Goal: Information Seeking & Learning: Learn about a topic

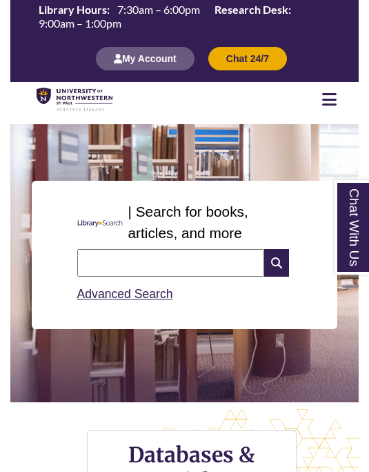
click at [166, 263] on input "text" at bounding box center [170, 263] width 187 height 28
type input "*****"
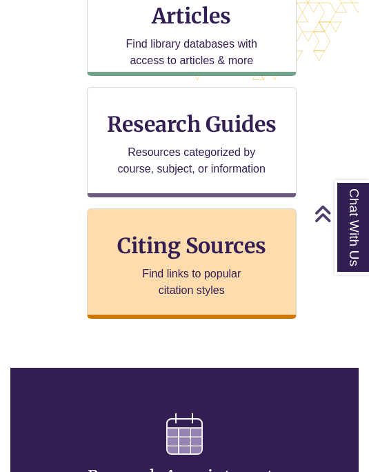
scroll to position [684, 349]
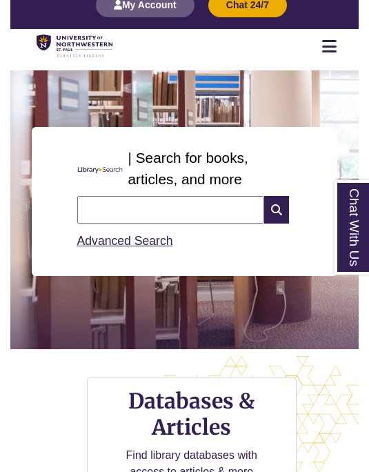
click at [191, 203] on input "text" at bounding box center [170, 210] width 187 height 28
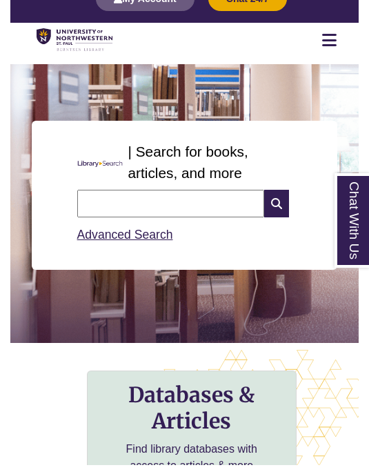
click at [155, 420] on h3 "Databases & Articles" at bounding box center [192, 415] width 186 height 52
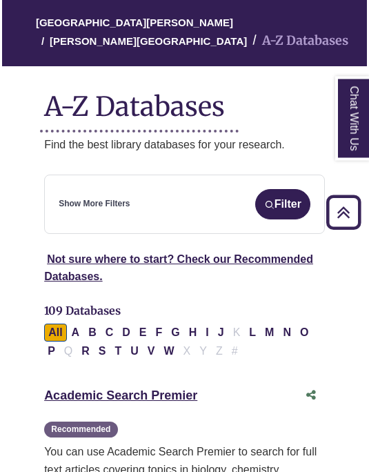
scroll to position [112, 0]
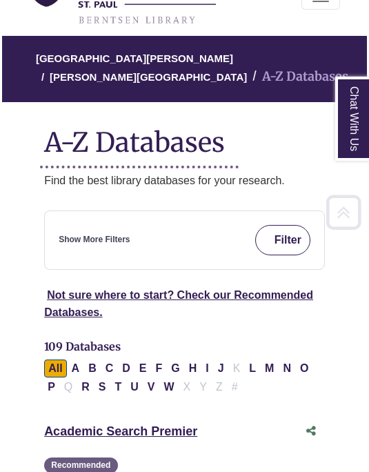
click at [276, 244] on button "Filter" at bounding box center [282, 240] width 55 height 30
click at [284, 240] on button "Filter" at bounding box center [282, 240] width 55 height 30
click at [195, 229] on div "Show More Filters Filter" at bounding box center [185, 240] width 252 height 30
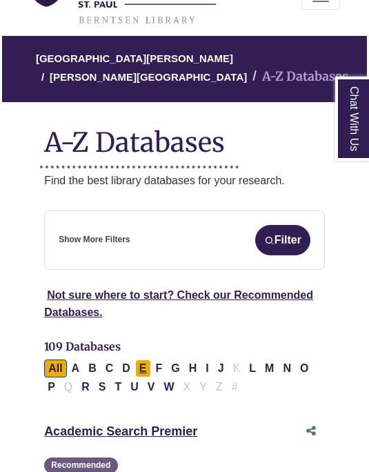
click at [149, 365] on button "E" at bounding box center [143, 369] width 16 height 18
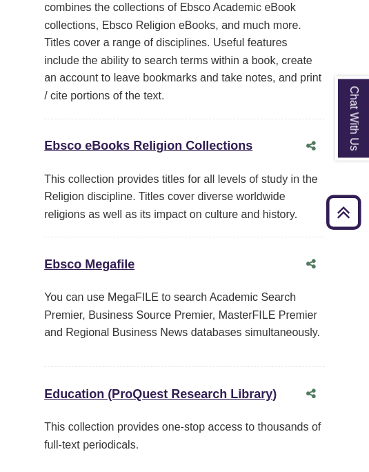
scroll to position [587, 0]
click at [191, 389] on link "Education (ProQuest Research Library) This link opens in a new window" at bounding box center [160, 394] width 233 height 14
